Goal: Task Accomplishment & Management: Manage account settings

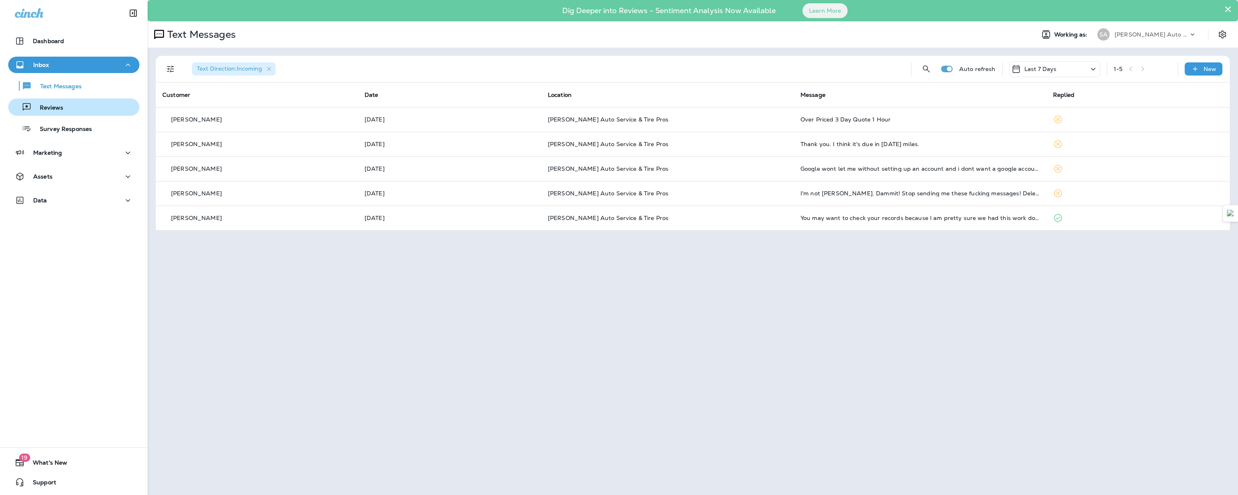
click at [42, 105] on p "Reviews" at bounding box center [48, 108] width 32 height 8
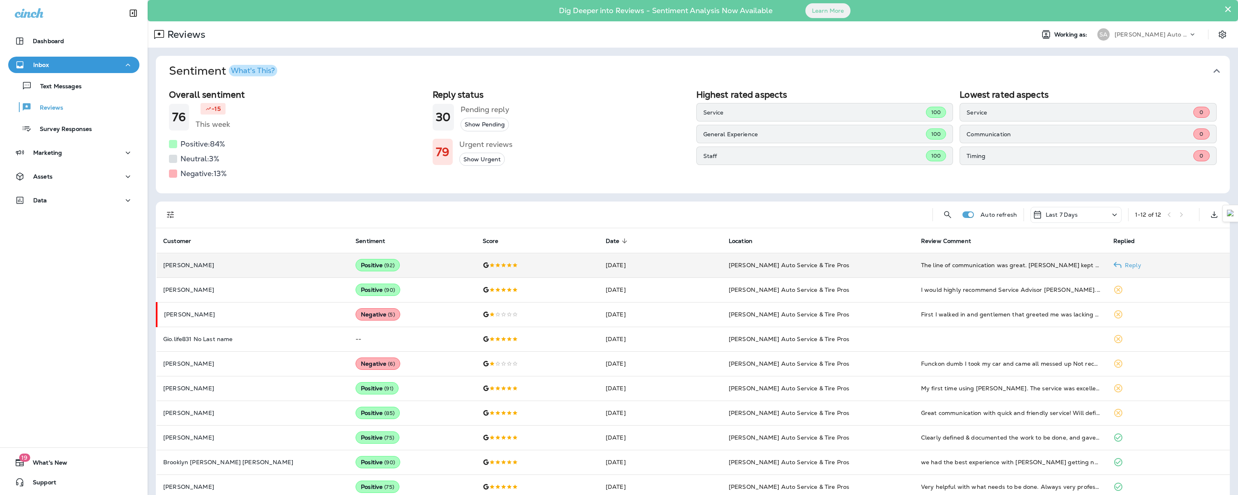
click at [1001, 273] on td "The line of communication was great. [PERSON_NAME] kept me informed of the resu…" at bounding box center [1010, 265] width 192 height 25
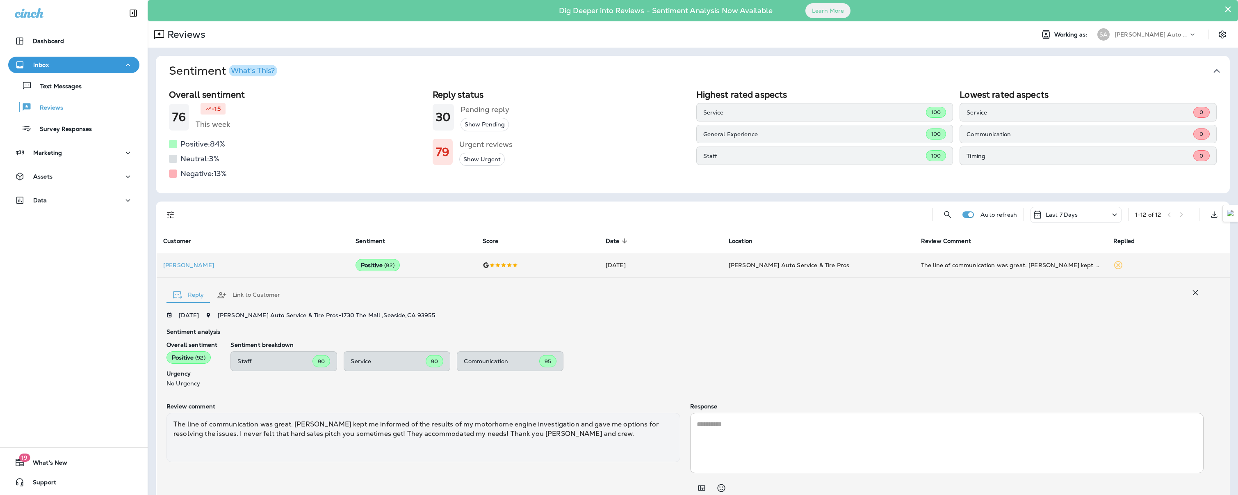
scroll to position [32, 0]
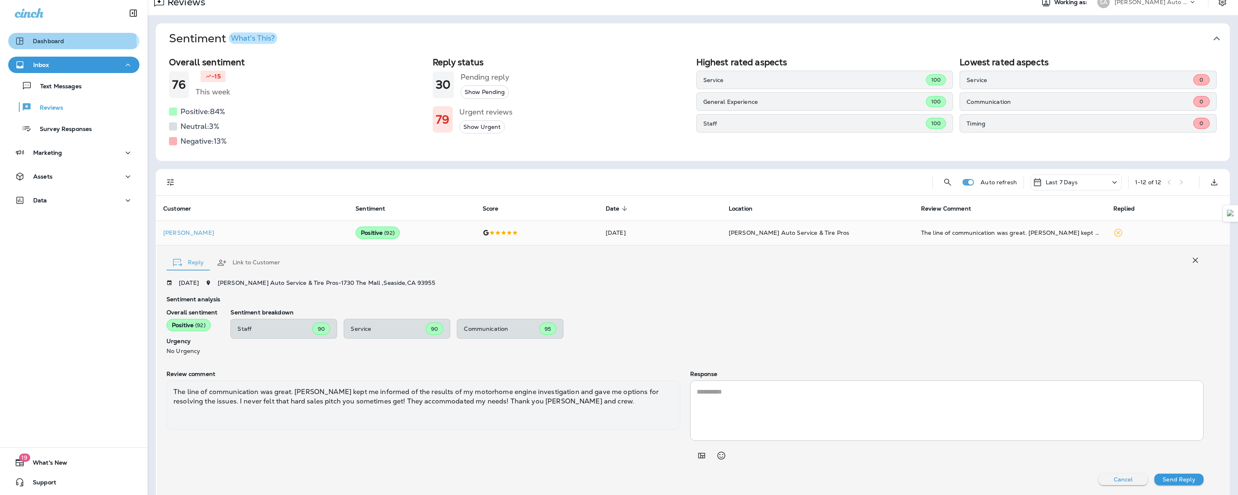
click at [59, 43] on p "Dashboard" at bounding box center [48, 41] width 31 height 7
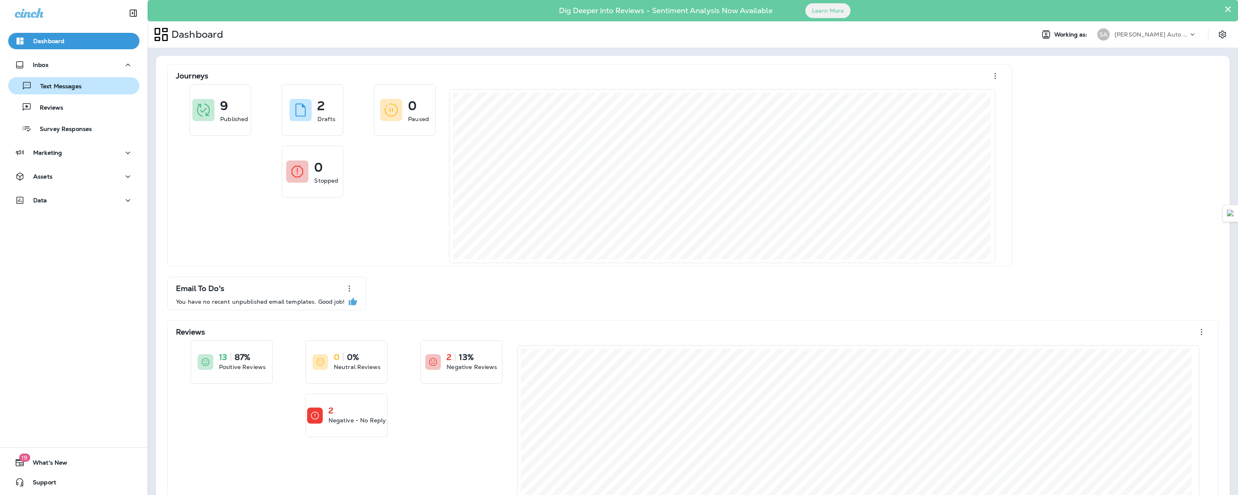
click at [64, 81] on div "Text Messages" at bounding box center [46, 86] width 70 height 12
